Goal: Transaction & Acquisition: Purchase product/service

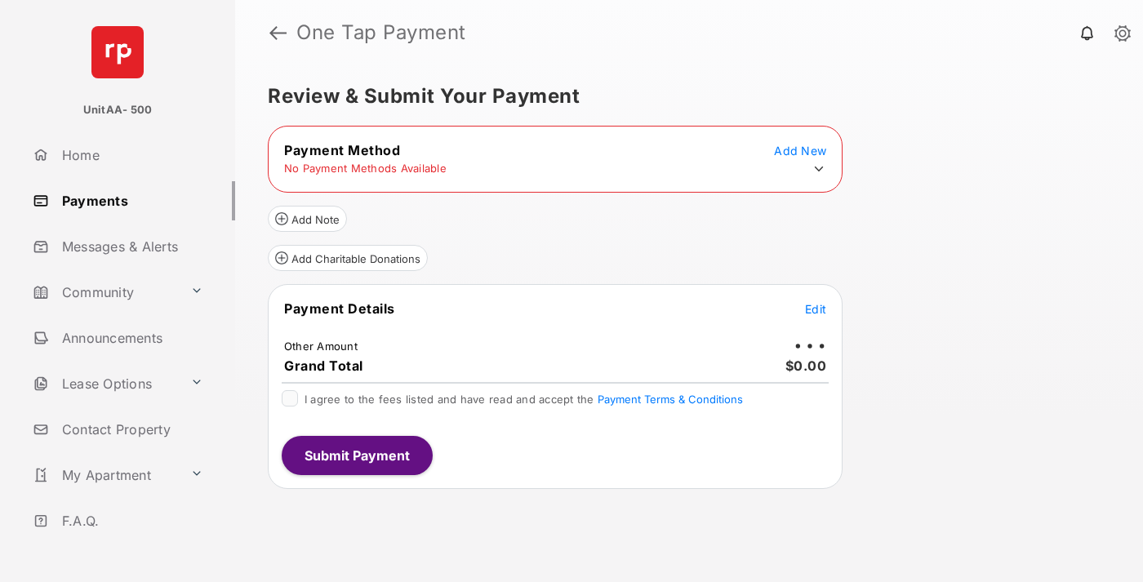
click at [819, 169] on icon at bounding box center [818, 169] width 15 height 15
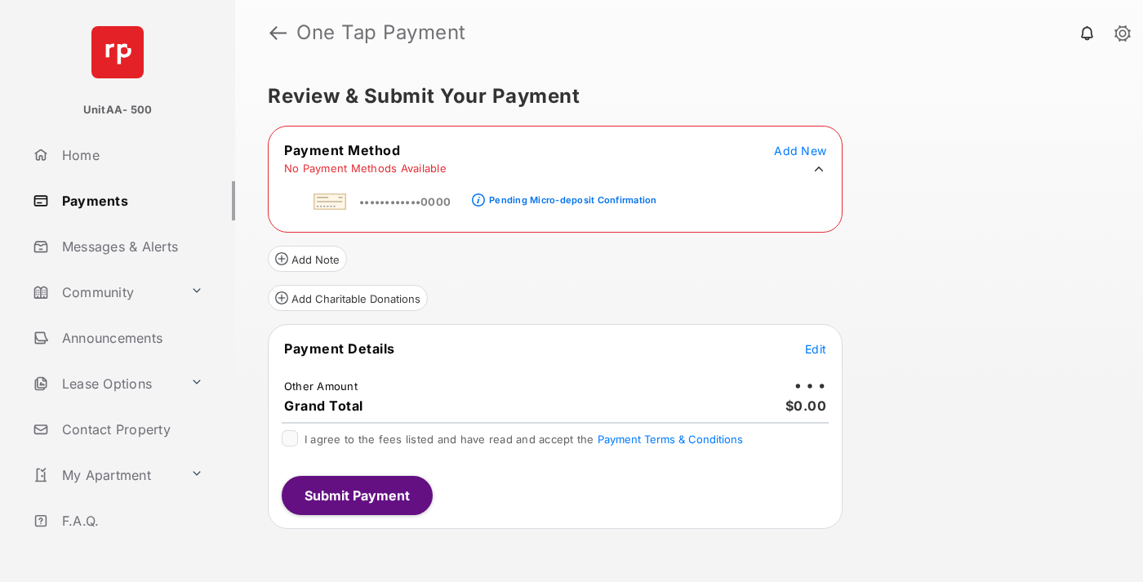
click at [570, 195] on div "Pending Micro-deposit Confirmation" at bounding box center [572, 199] width 167 height 11
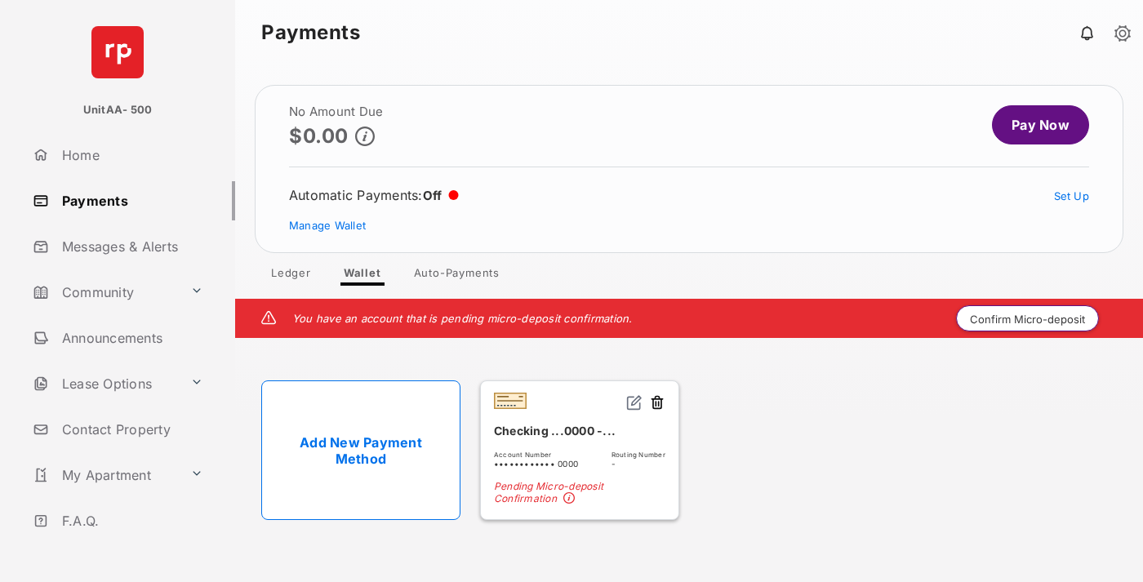
click at [1028, 318] on button "Confirm Micro-deposit" at bounding box center [1027, 318] width 143 height 26
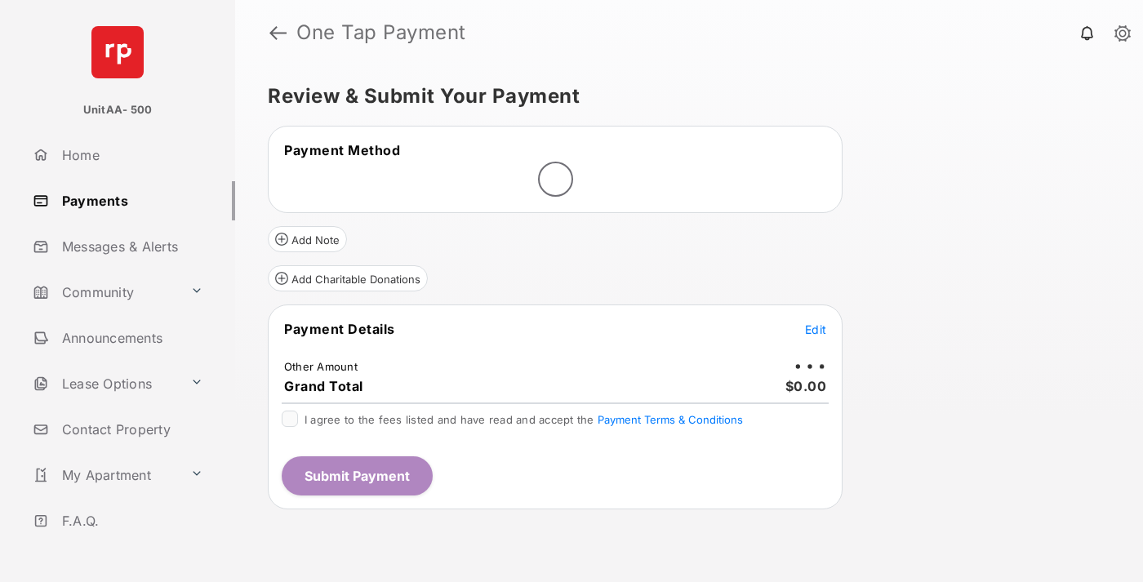
click at [815, 329] on span "Edit" at bounding box center [815, 329] width 21 height 14
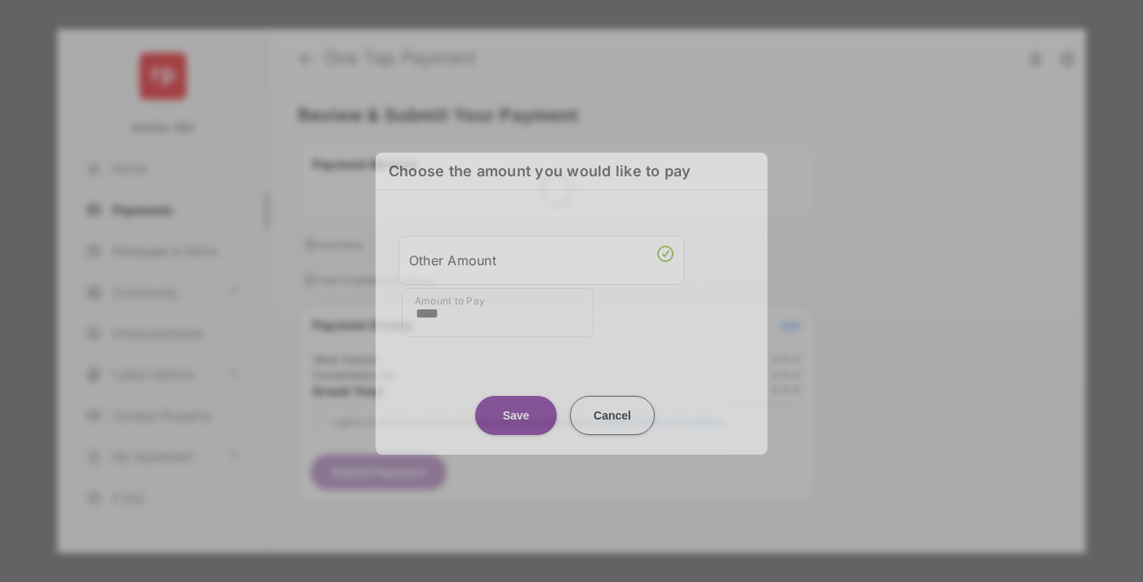
type input "****"
click at [516, 408] on button "Save" at bounding box center [516, 414] width 82 height 39
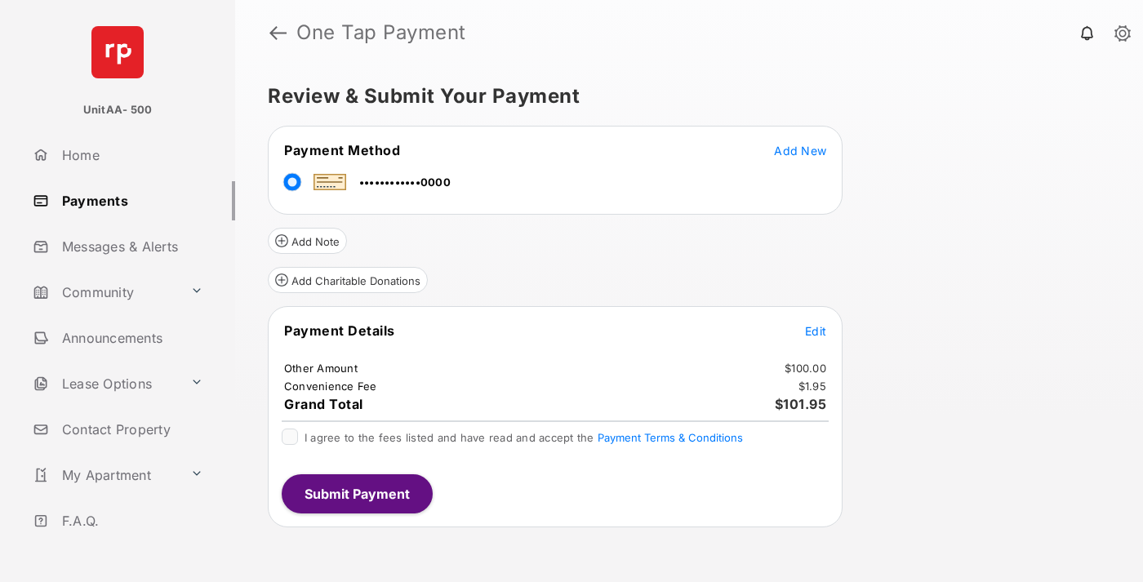
click at [815, 331] on span "Edit" at bounding box center [815, 331] width 21 height 14
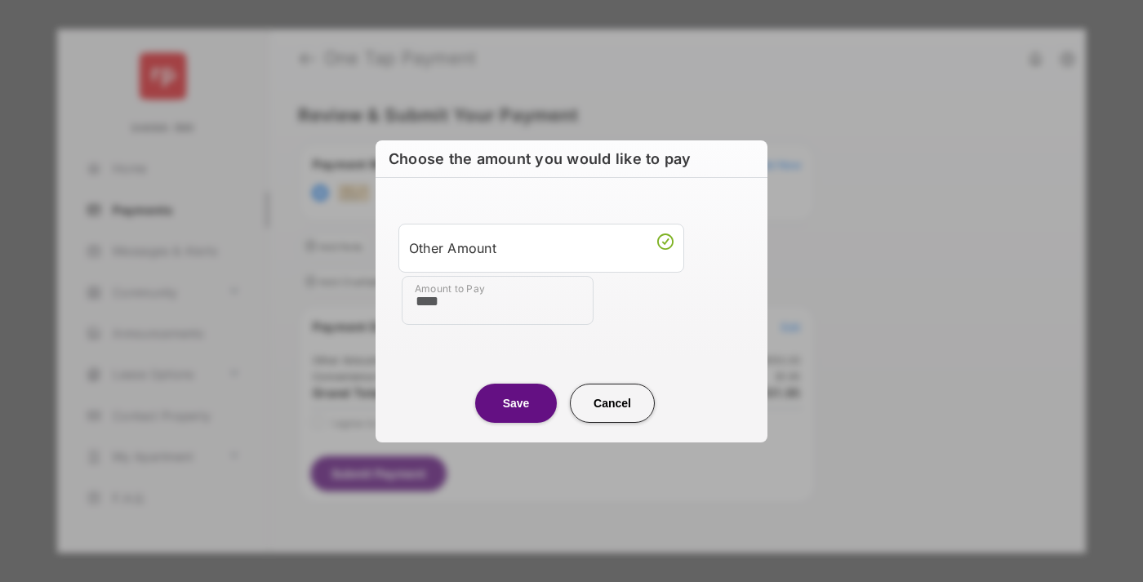
click at [516, 402] on button "Save" at bounding box center [516, 403] width 82 height 39
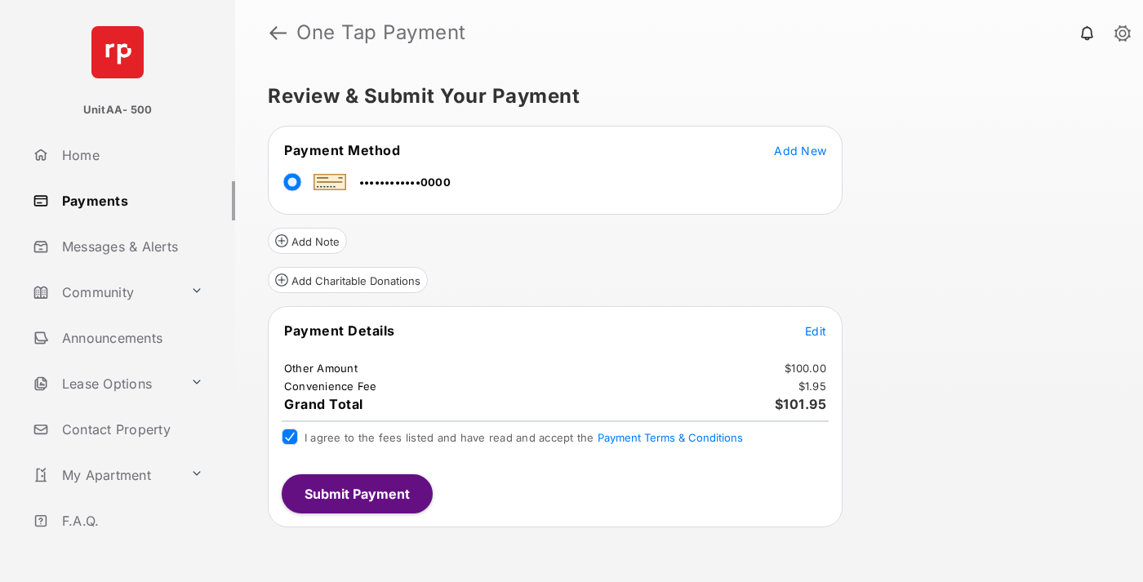
click at [356, 493] on button "Submit Payment" at bounding box center [357, 493] width 151 height 39
